Goal: Task Accomplishment & Management: Use online tool/utility

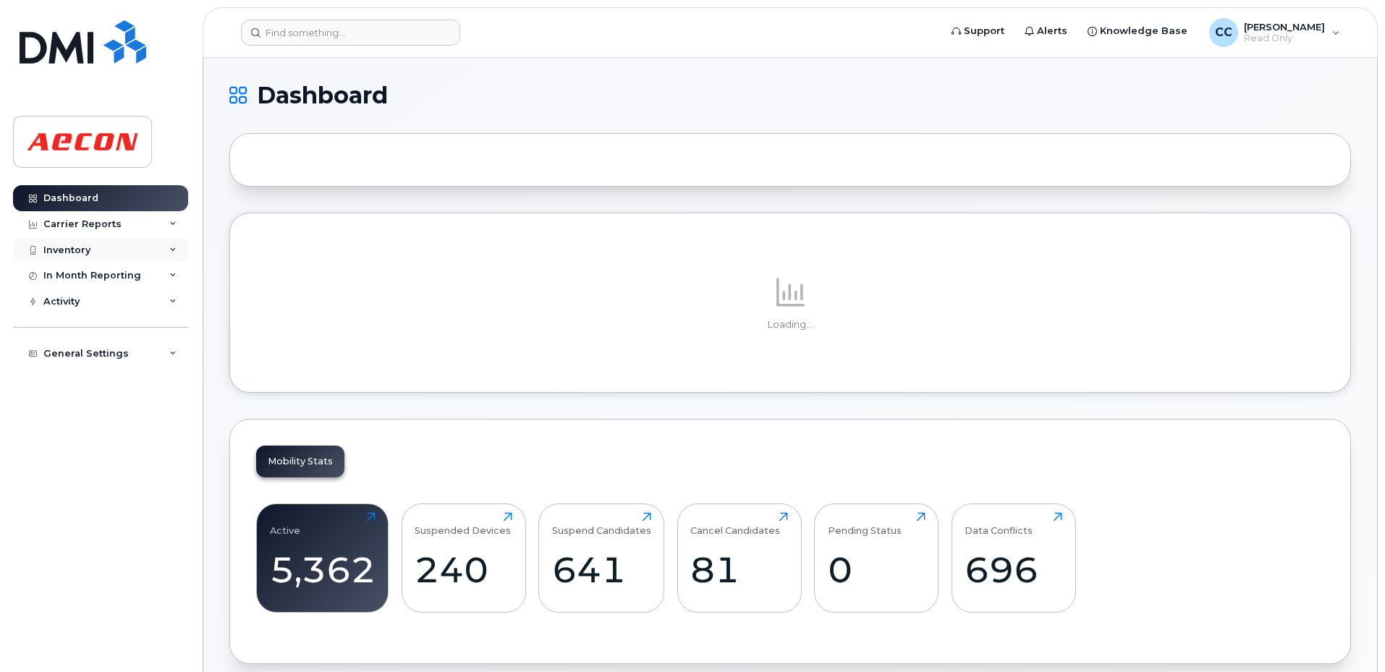
click at [83, 240] on div "Inventory" at bounding box center [100, 250] width 175 height 26
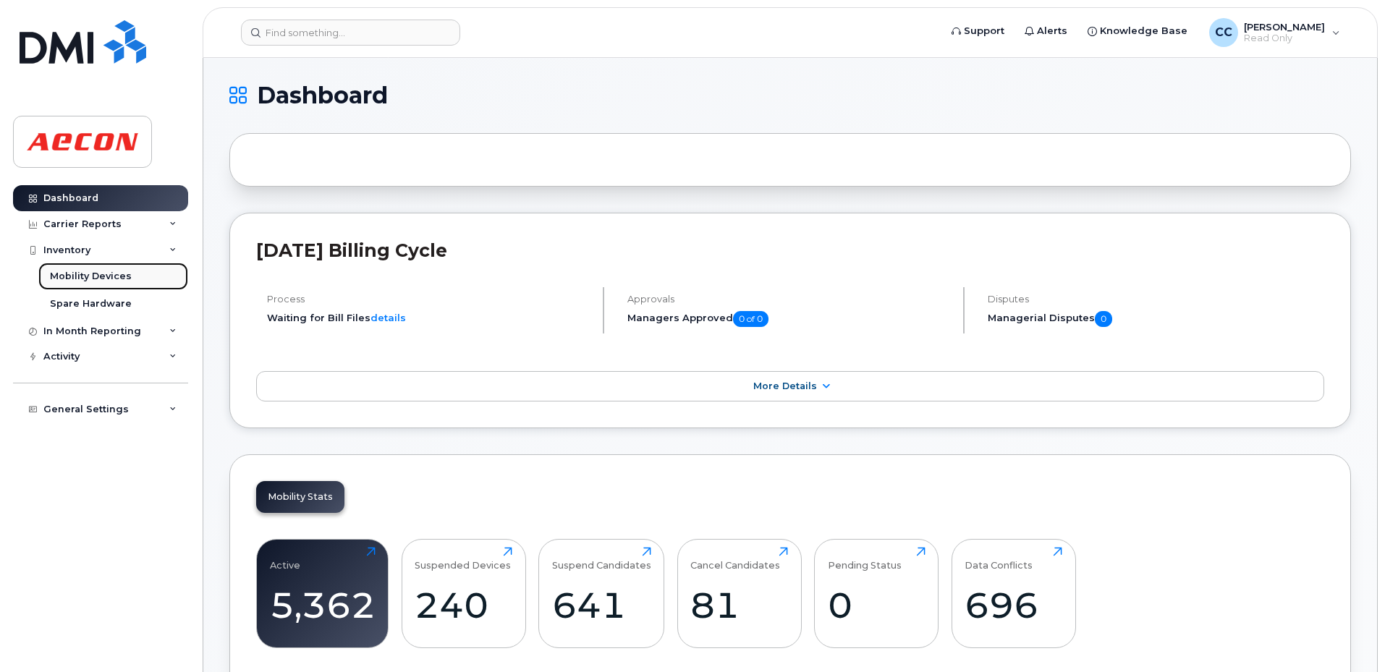
click at [114, 274] on div "Mobility Devices" at bounding box center [91, 276] width 82 height 13
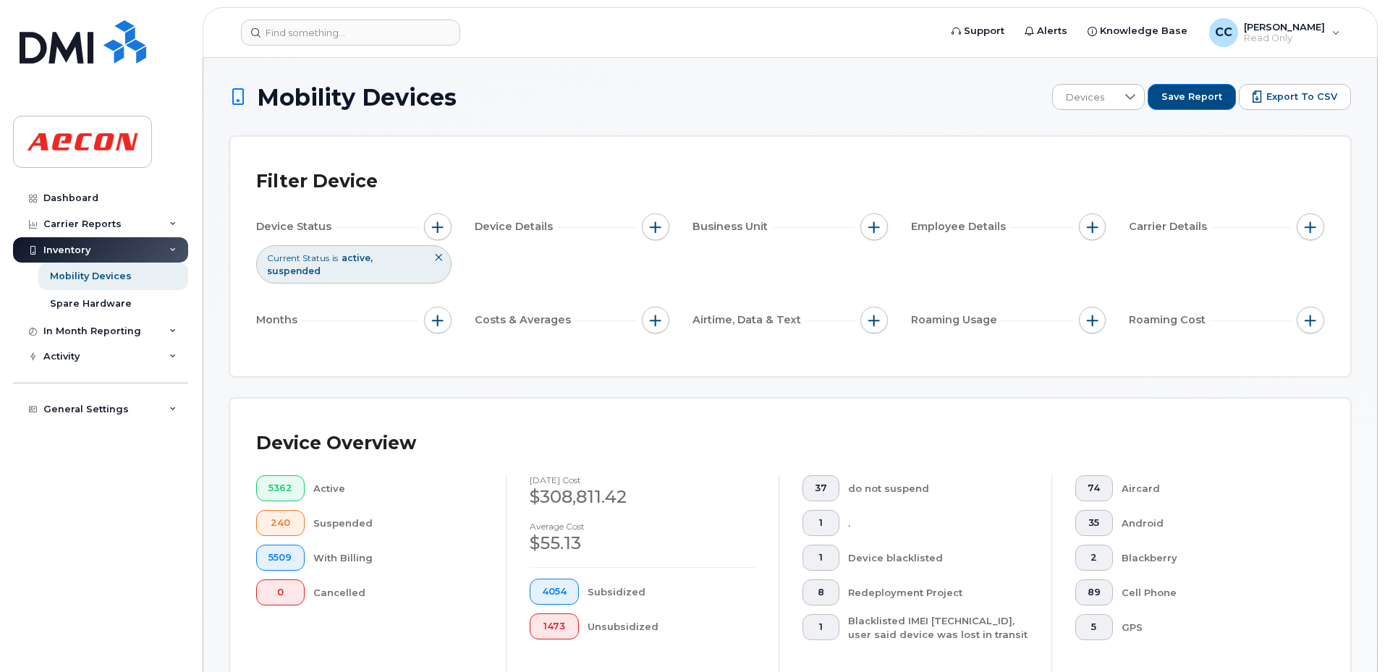
click at [859, 223] on div "Business Unit" at bounding box center [790, 228] width 195 height 28
click at [878, 235] on button "button" at bounding box center [875, 228] width 28 height 28
drag, startPoint x: 872, startPoint y: 296, endPoint x: 879, endPoint y: 292, distance: 8.4
click at [874, 294] on div "Manager Cost Center Order Number Network and Activity Cost Object Description C…" at bounding box center [953, 350] width 184 height 205
click at [879, 291] on input "Cost Center" at bounding box center [878, 294] width 12 height 12
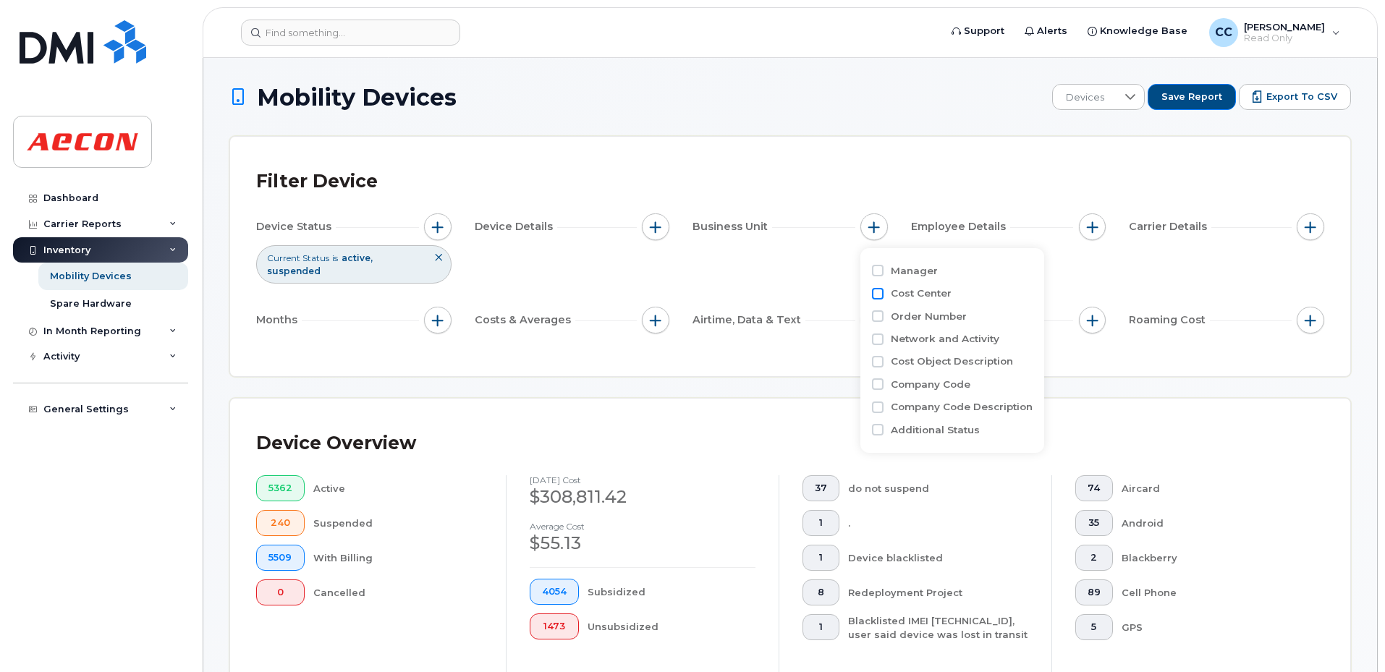
checkbox input "true"
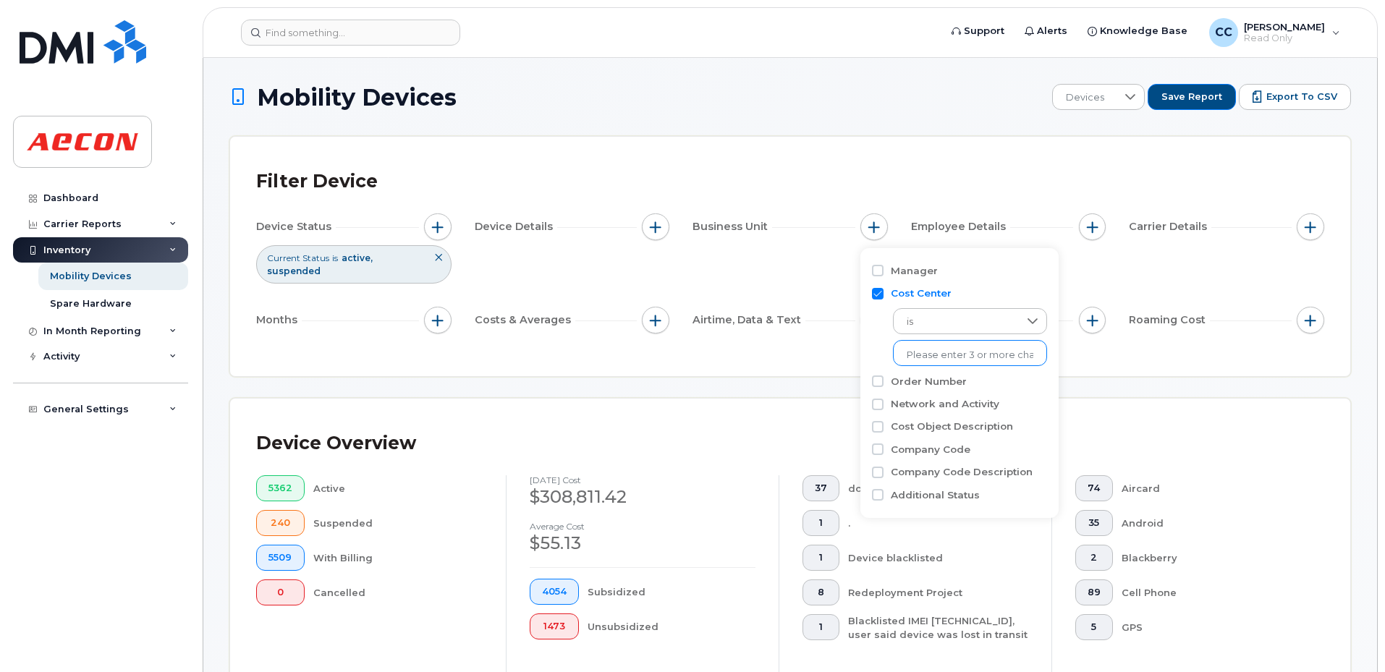
click at [942, 366] on ul at bounding box center [970, 353] width 154 height 26
click at [953, 353] on input "text" at bounding box center [970, 355] width 127 height 13
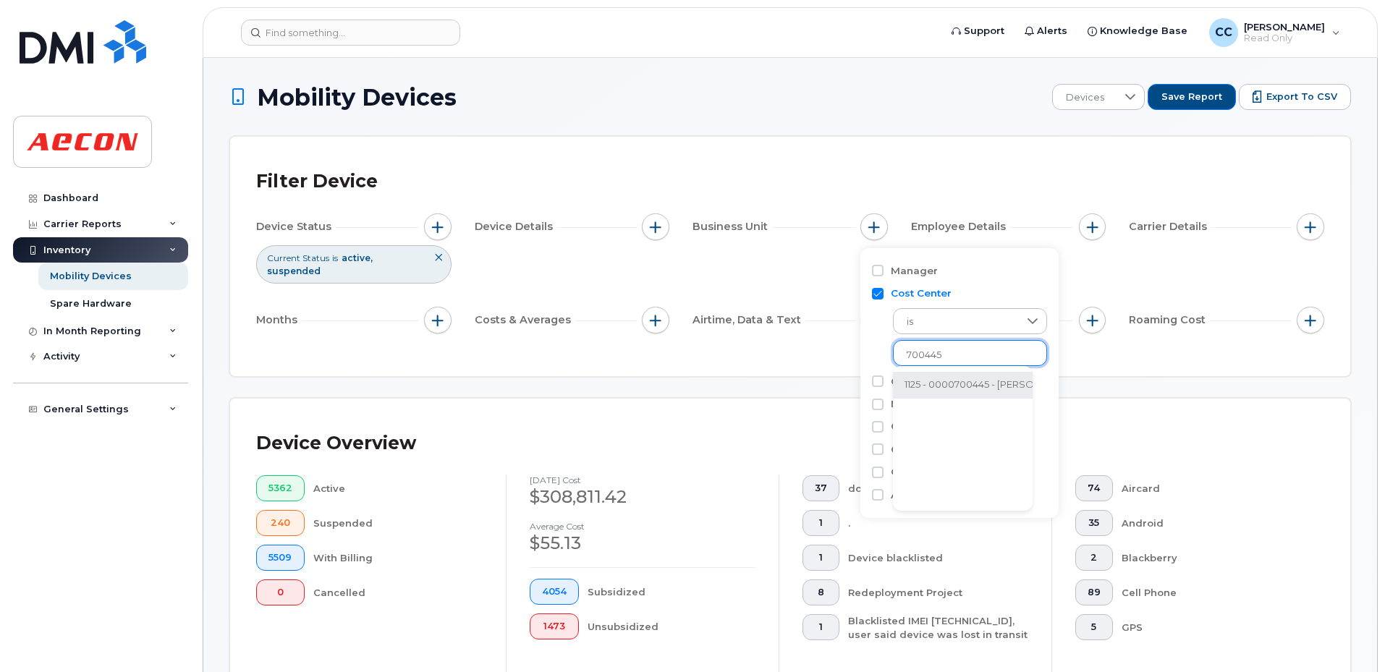
type input "700445"
click at [975, 384] on li "1125 - 0000700445 - Finch West LRT." at bounding box center [1043, 385] width 300 height 27
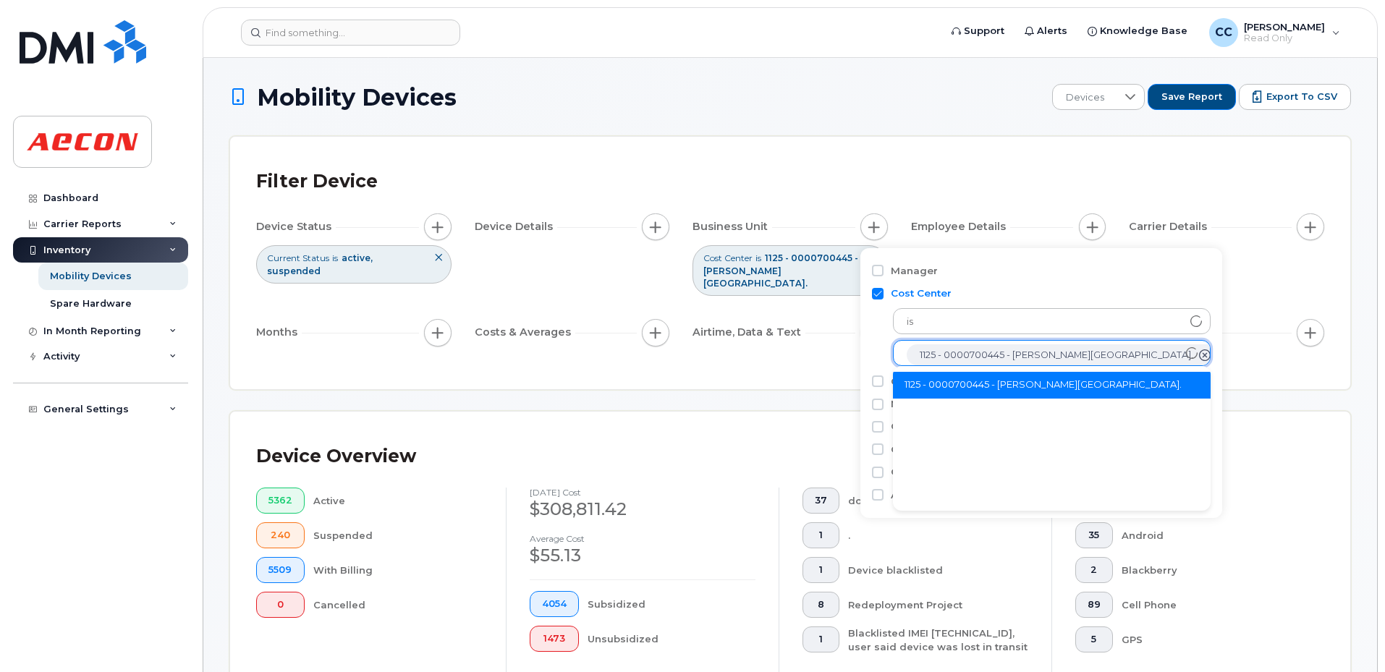
scroll to position [29, 0]
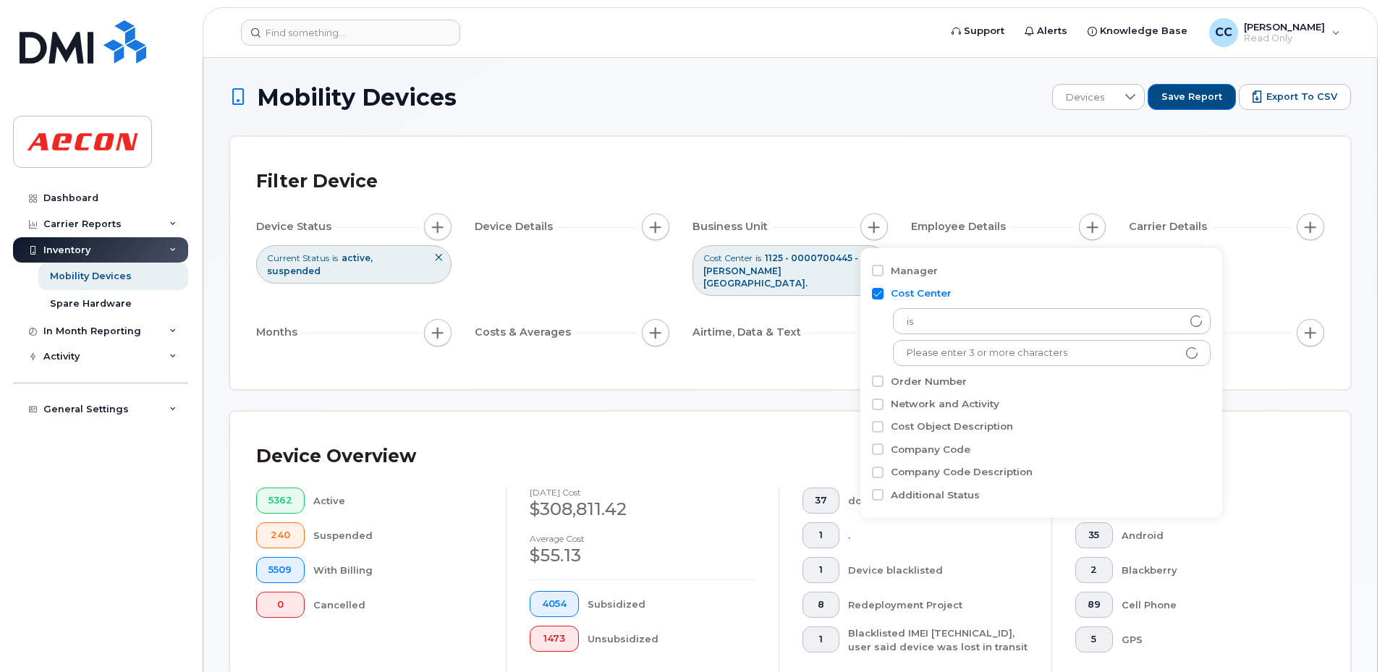
click at [434, 327] on span "button" at bounding box center [438, 333] width 12 height 12
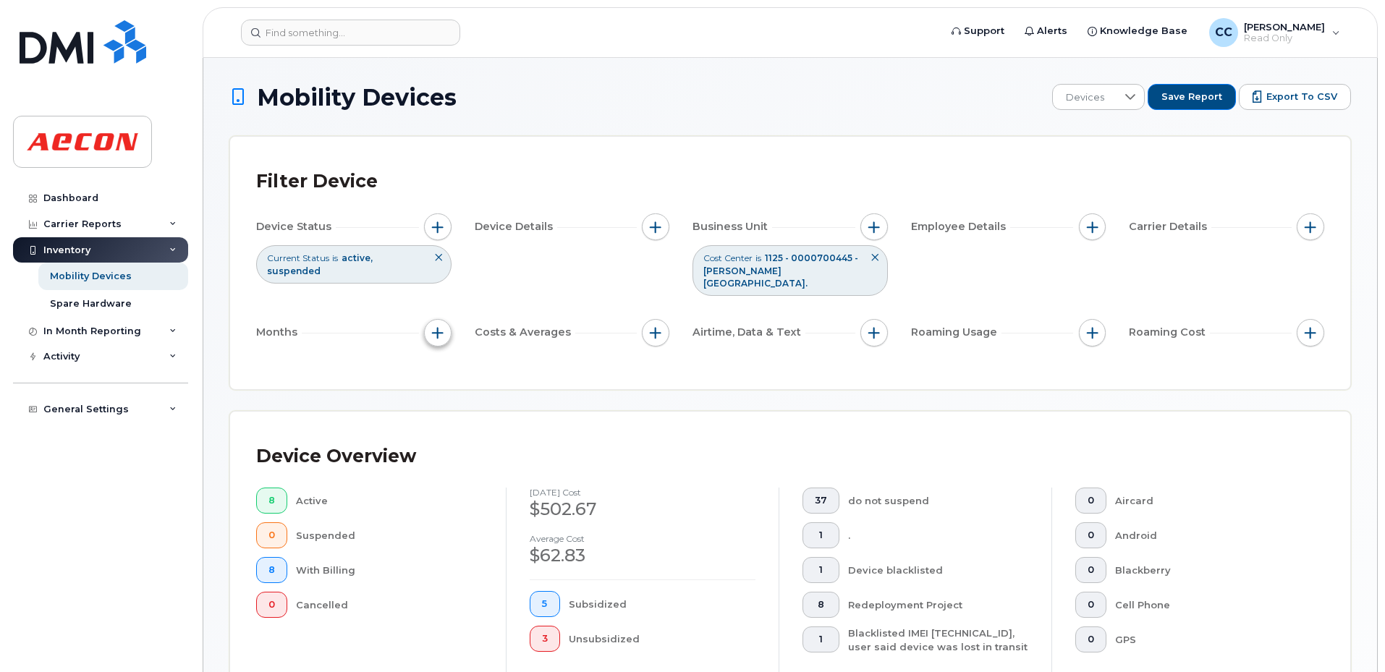
click at [439, 327] on span "button" at bounding box center [438, 333] width 12 height 12
click at [440, 366] on input "Billing Cycle" at bounding box center [442, 364] width 12 height 12
checkbox input "true"
click at [491, 426] on div at bounding box center [504, 423] width 28 height 25
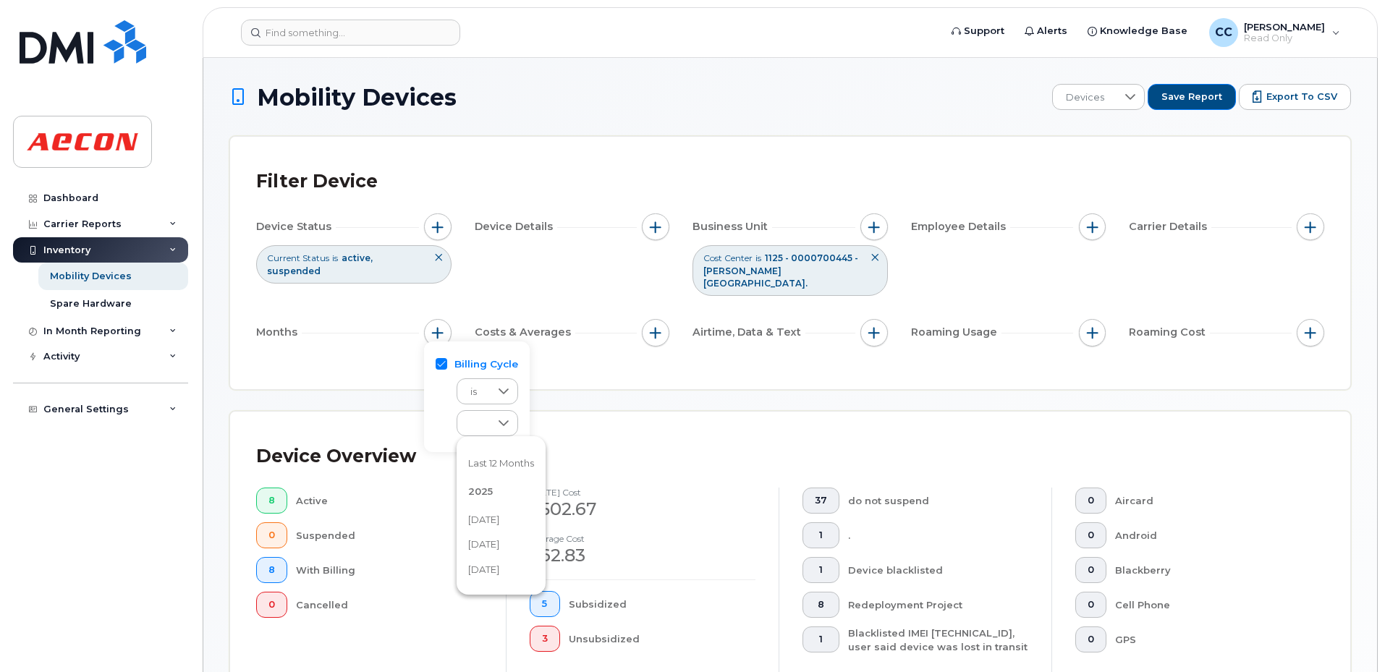
click at [486, 548] on span "September 2025" at bounding box center [483, 545] width 31 height 14
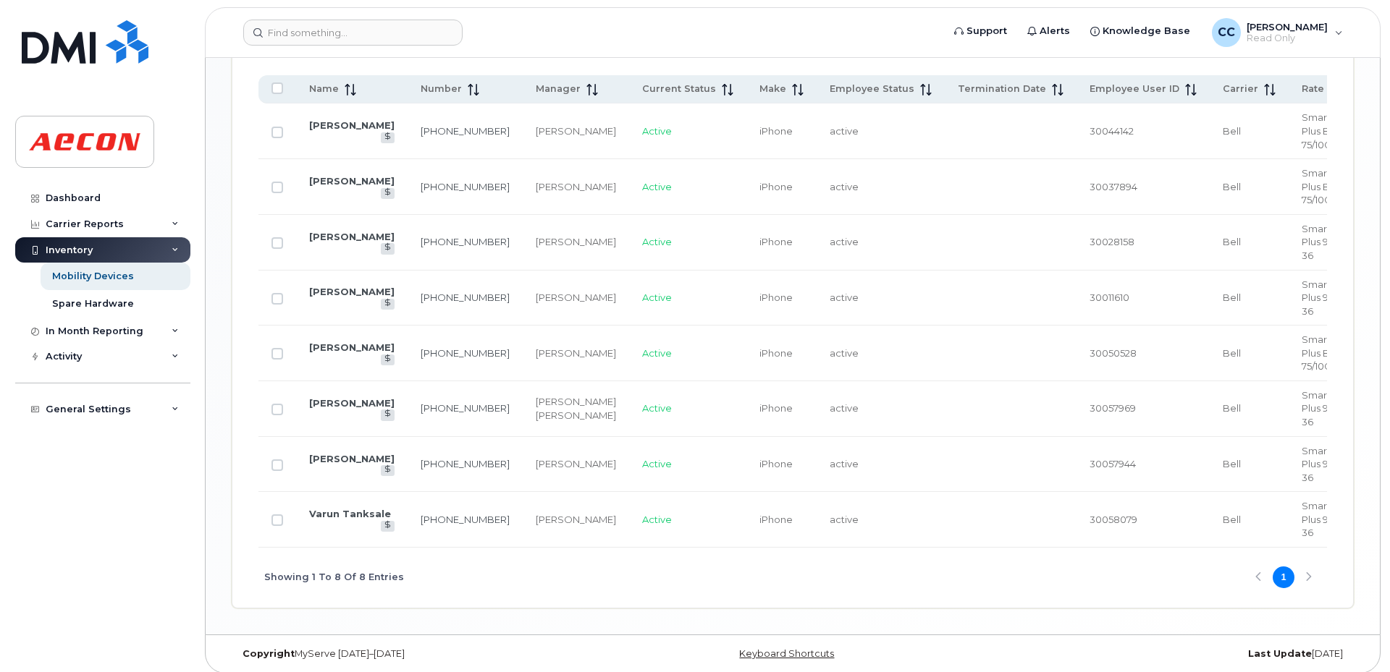
scroll to position [544, 0]
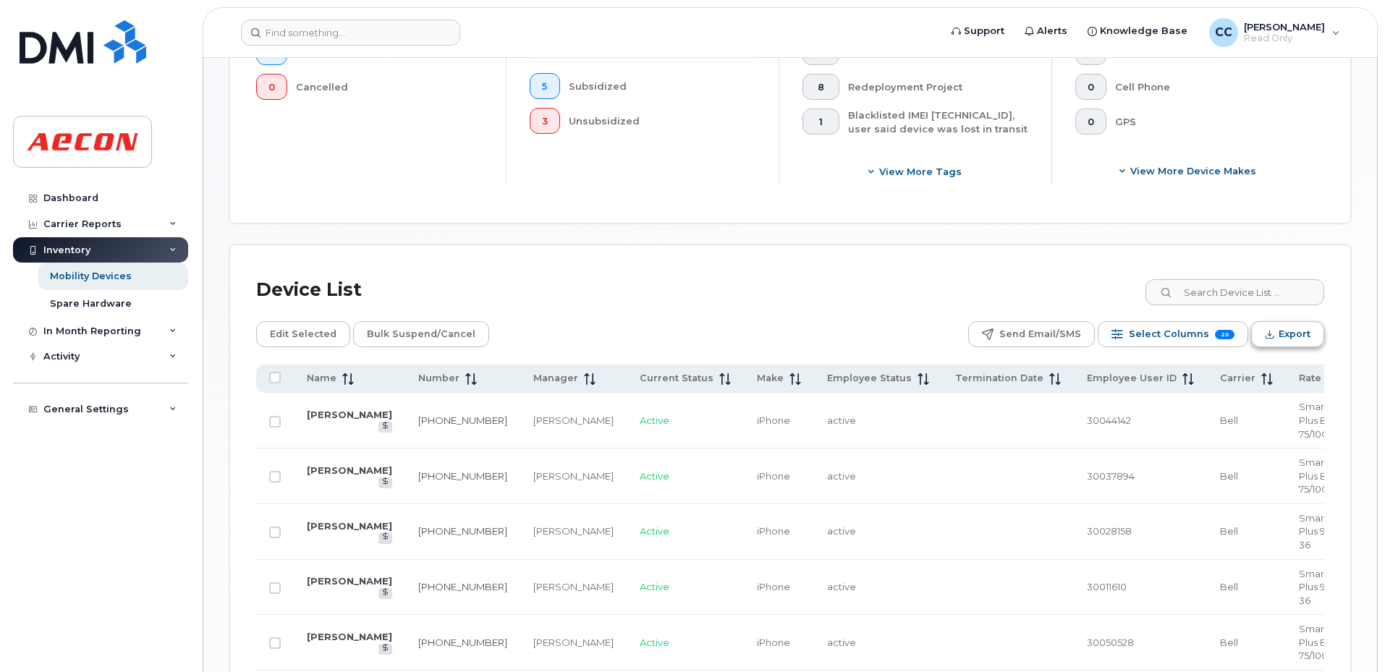
click at [1269, 330] on icon "Export" at bounding box center [1269, 334] width 9 height 9
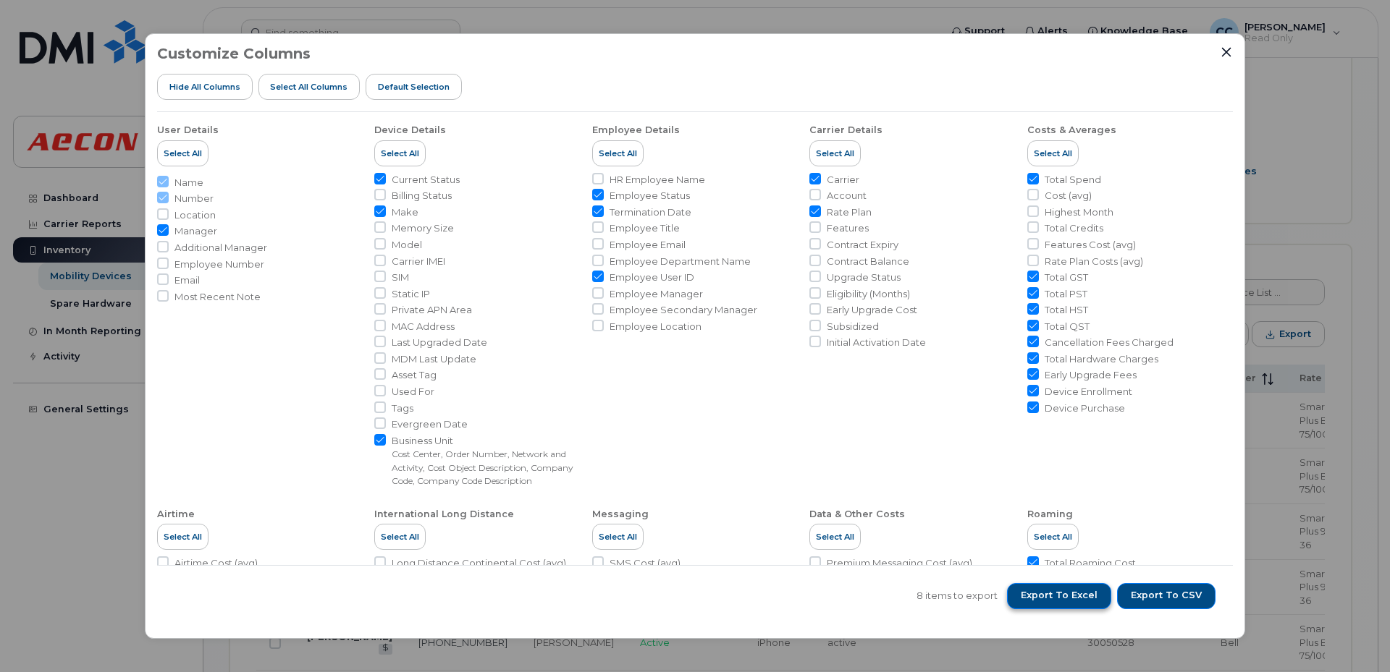
click at [1067, 593] on span "Export to Excel" at bounding box center [1059, 595] width 77 height 13
click at [1086, 595] on span "Export to Excel" at bounding box center [1059, 595] width 77 height 13
